Goal: Task Accomplishment & Management: Manage account settings

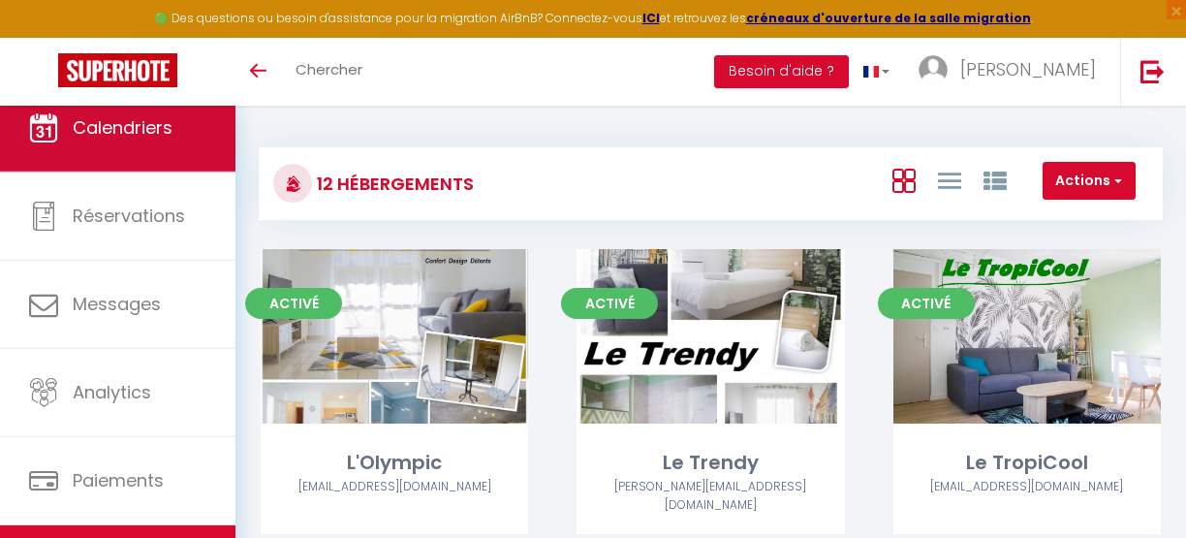
click at [130, 138] on span "Calendriers" at bounding box center [123, 127] width 100 height 24
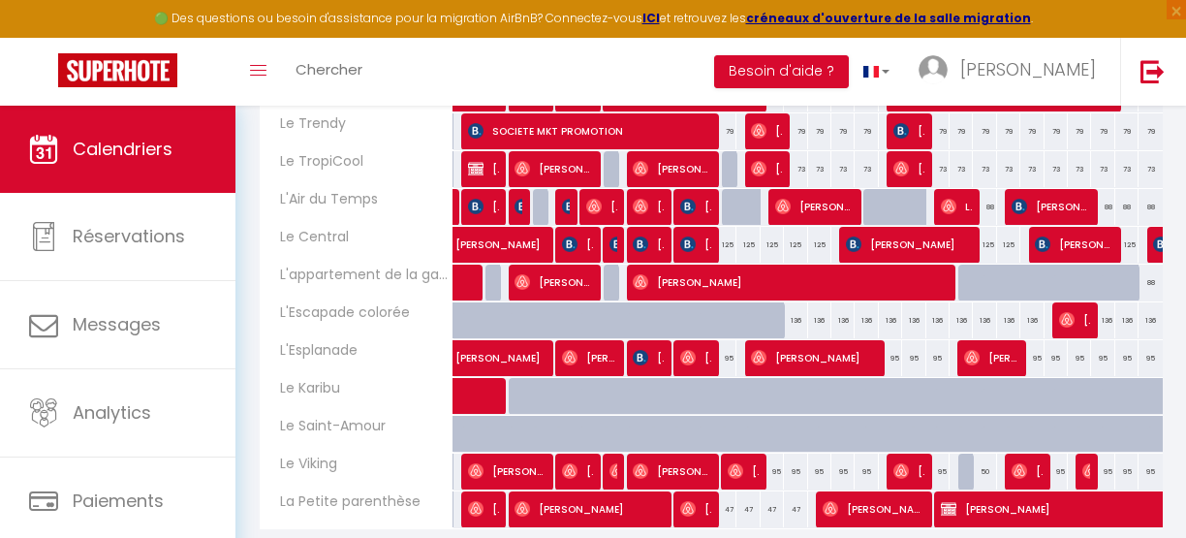
scroll to position [367, 0]
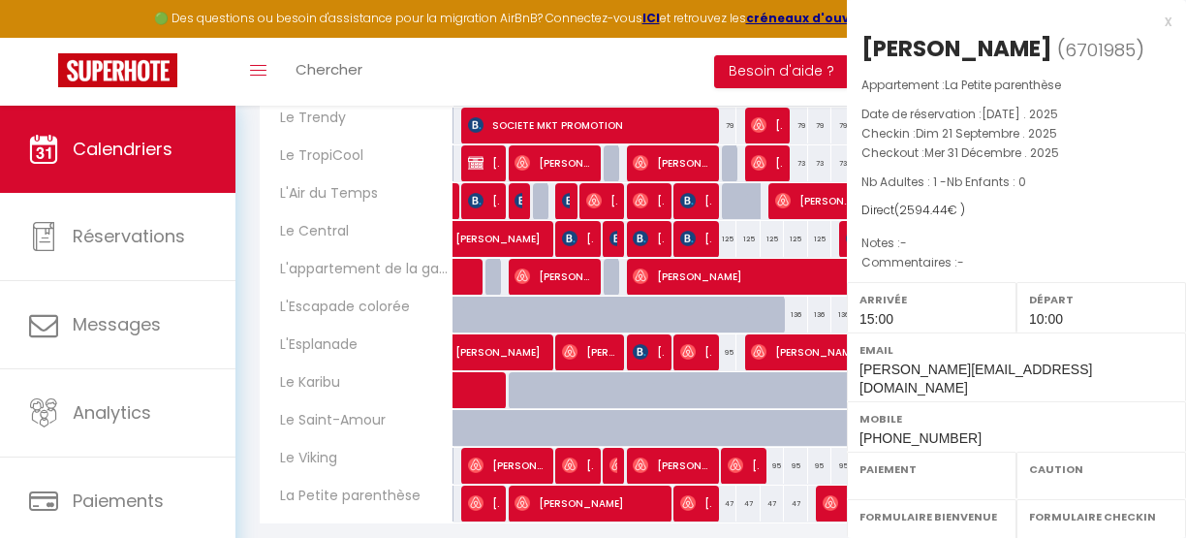
select select "KO"
select select "0"
select select "1"
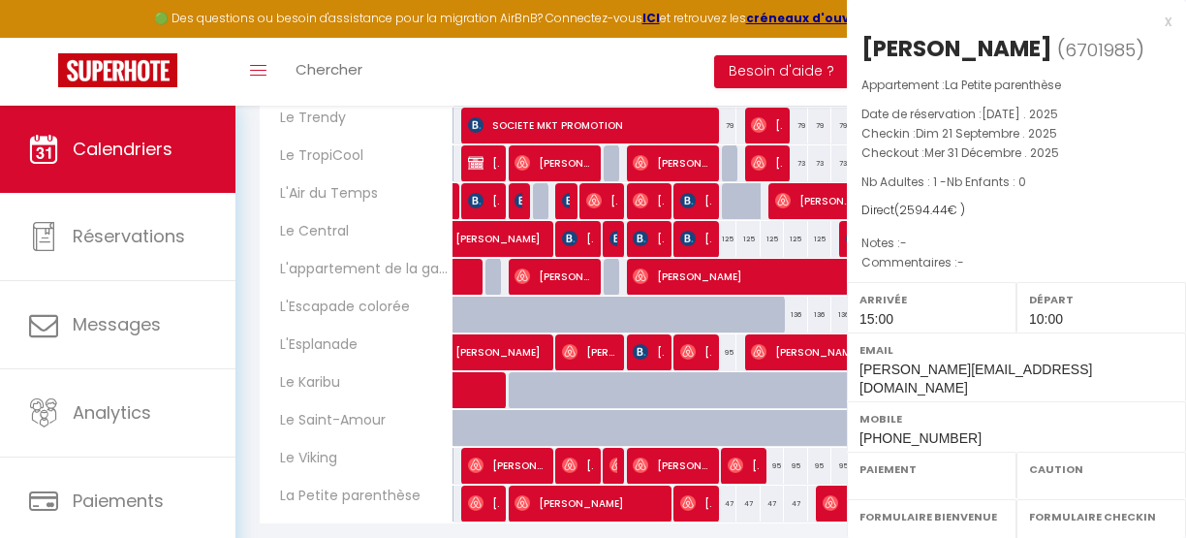
select select
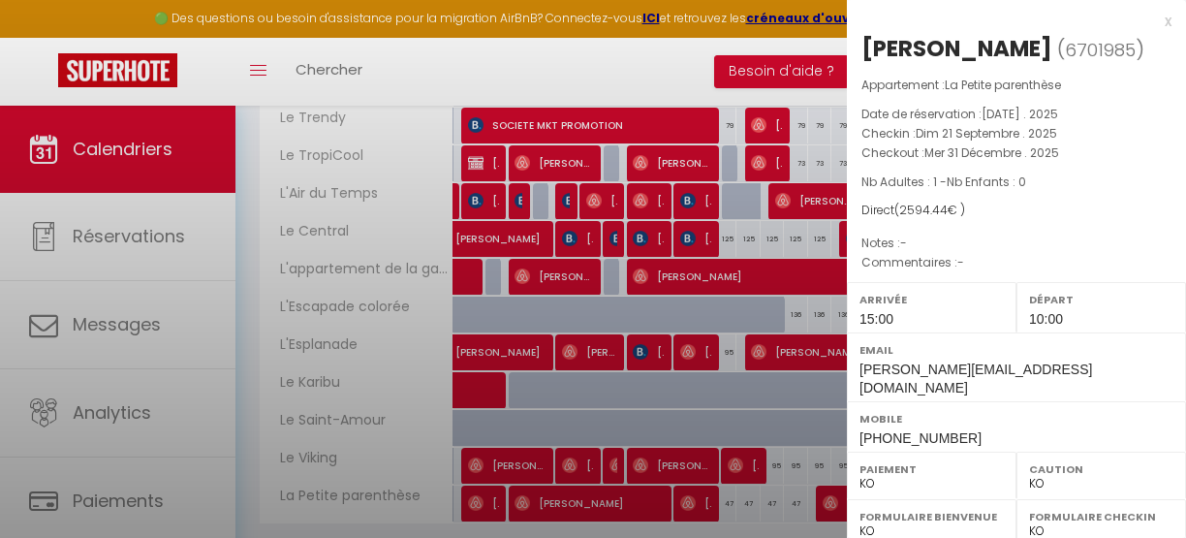
select select "10746"
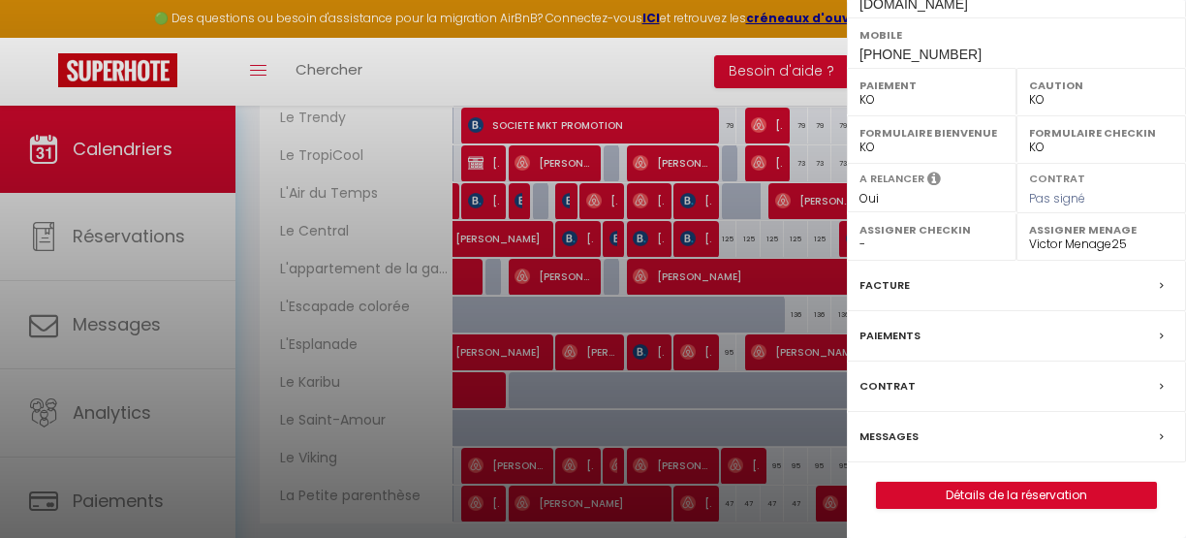
scroll to position [391, 0]
click at [895, 389] on label "Contrat" at bounding box center [887, 386] width 56 height 20
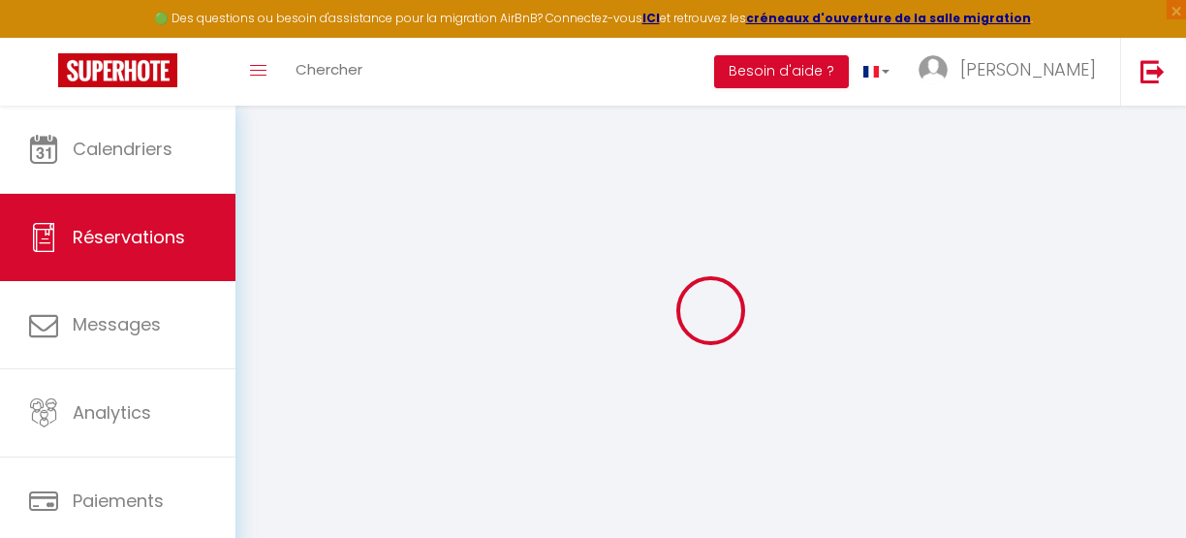
select select
checkbox input "false"
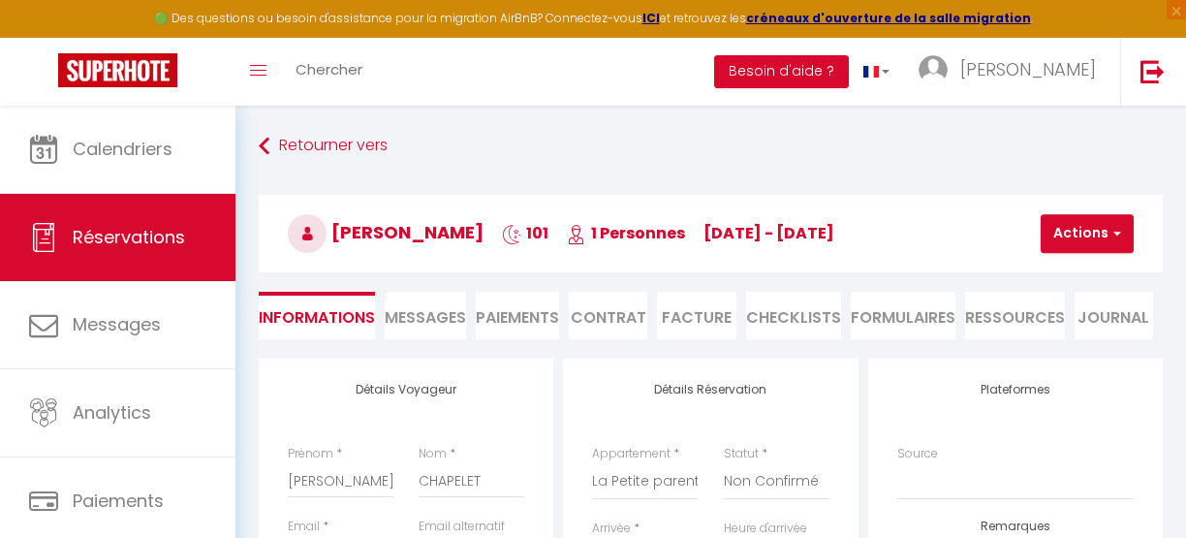
select select
checkbox input "false"
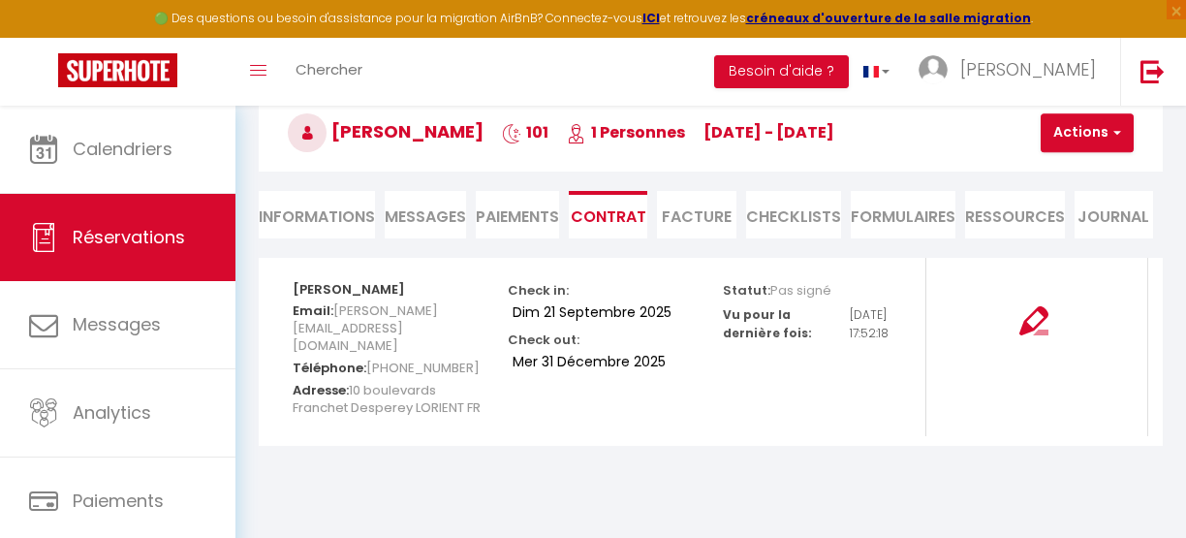
scroll to position [106, 0]
